Goal: Navigation & Orientation: Find specific page/section

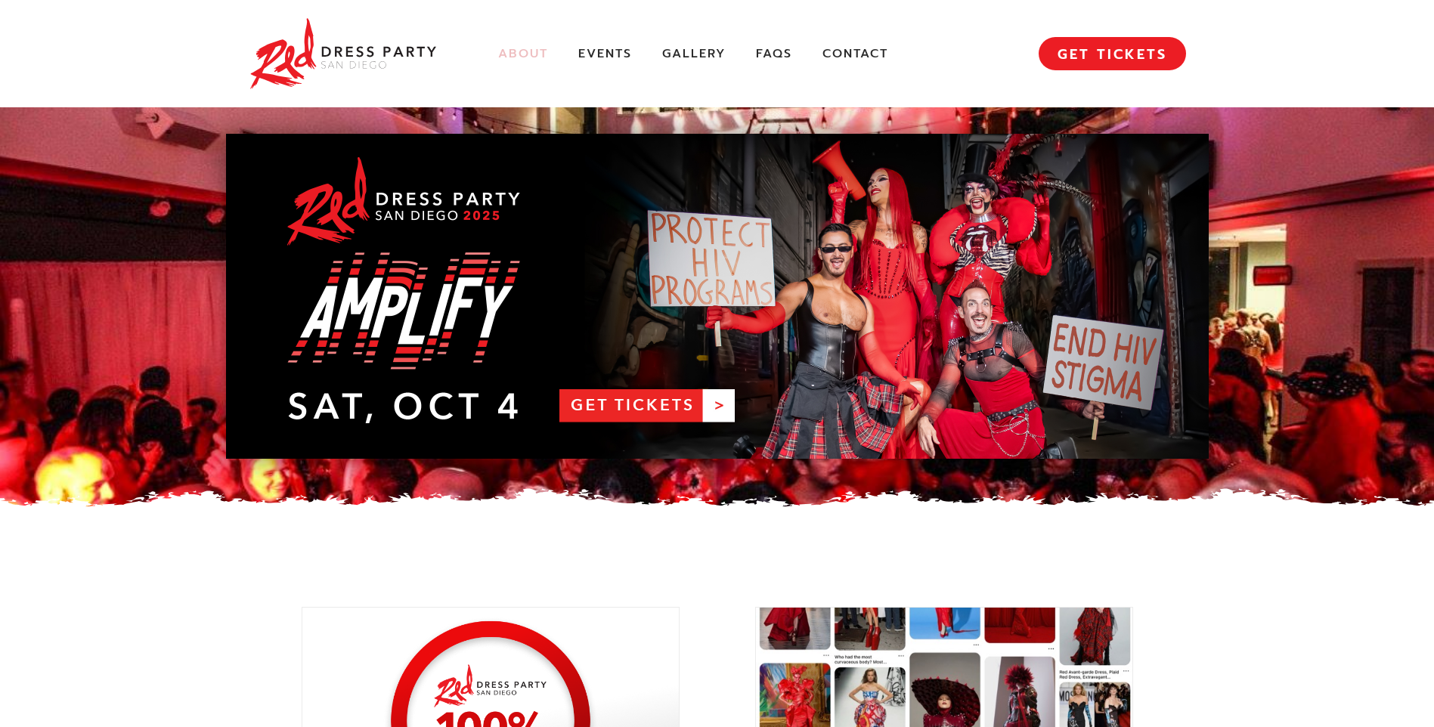
click at [534, 60] on link "About" at bounding box center [523, 54] width 50 height 16
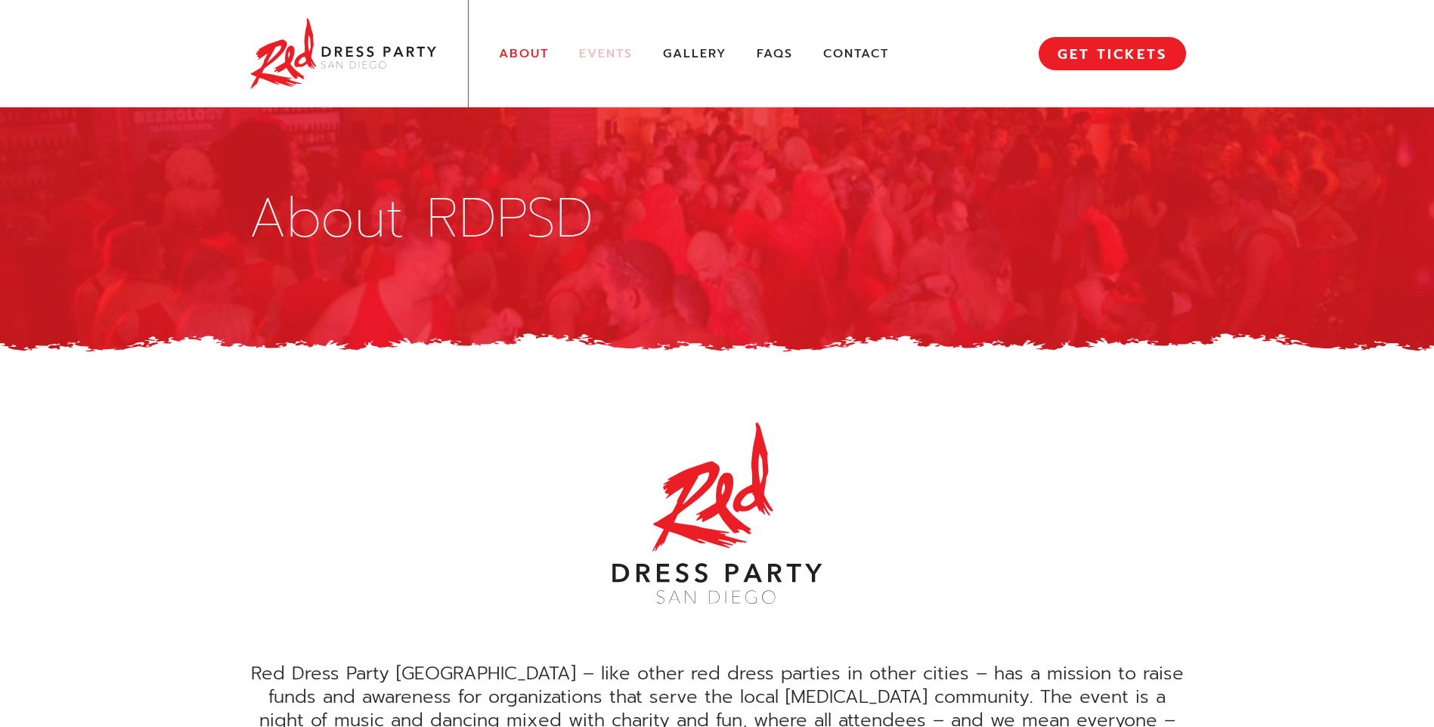
click at [601, 48] on link "Events" at bounding box center [606, 54] width 54 height 16
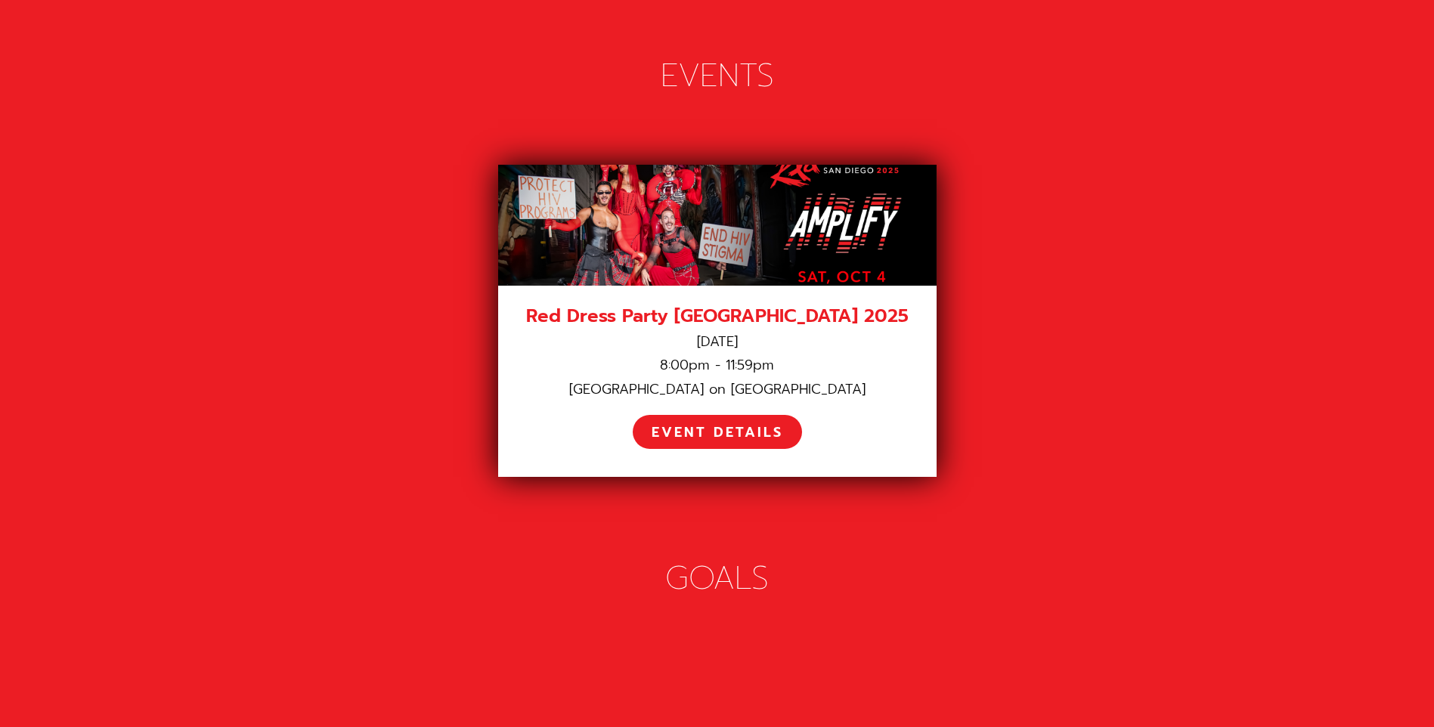
scroll to position [2089, 0]
